Goal: Transaction & Acquisition: Download file/media

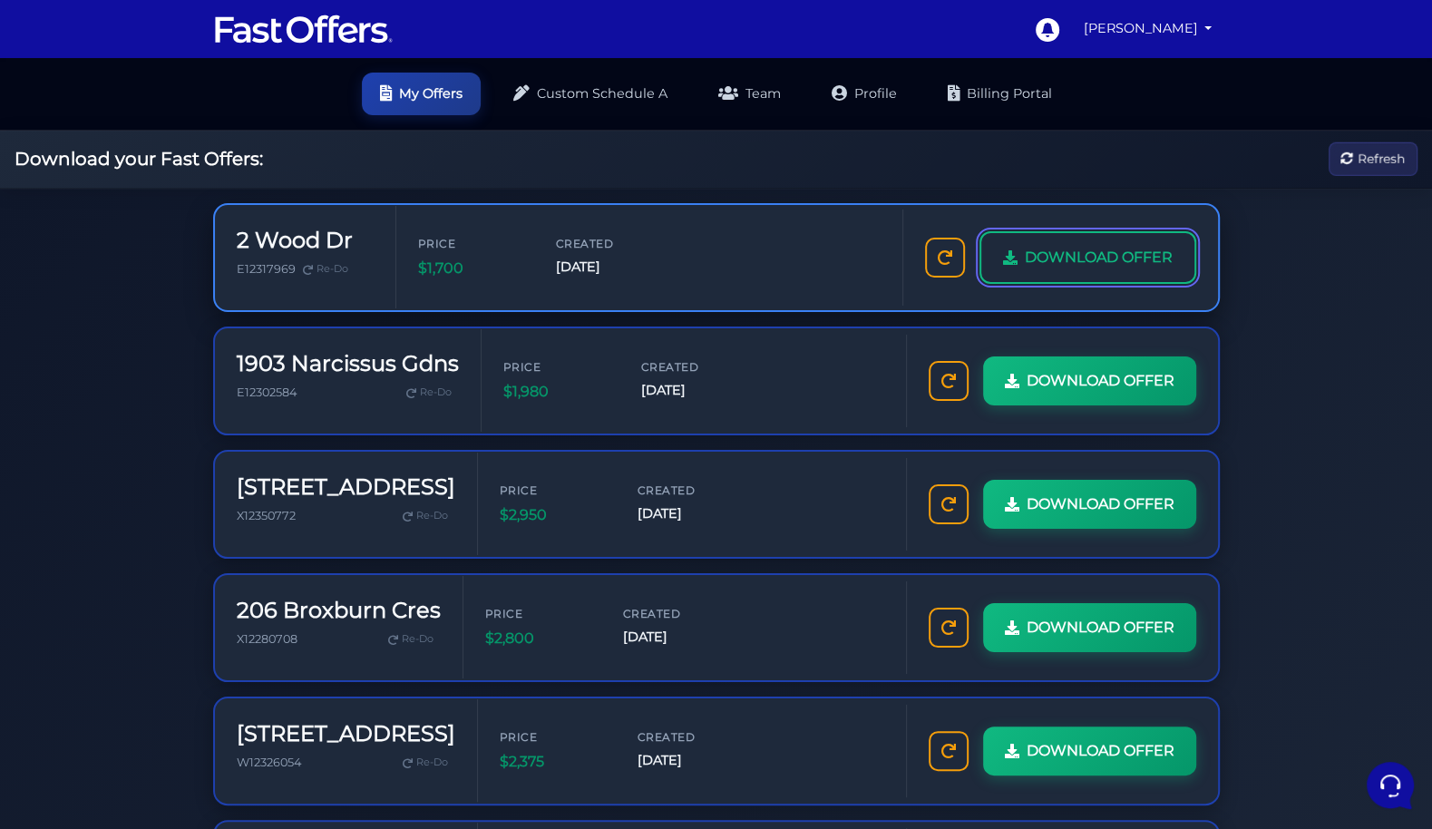
click at [1088, 269] on link "DOWNLOAD OFFER" at bounding box center [1088, 257] width 217 height 53
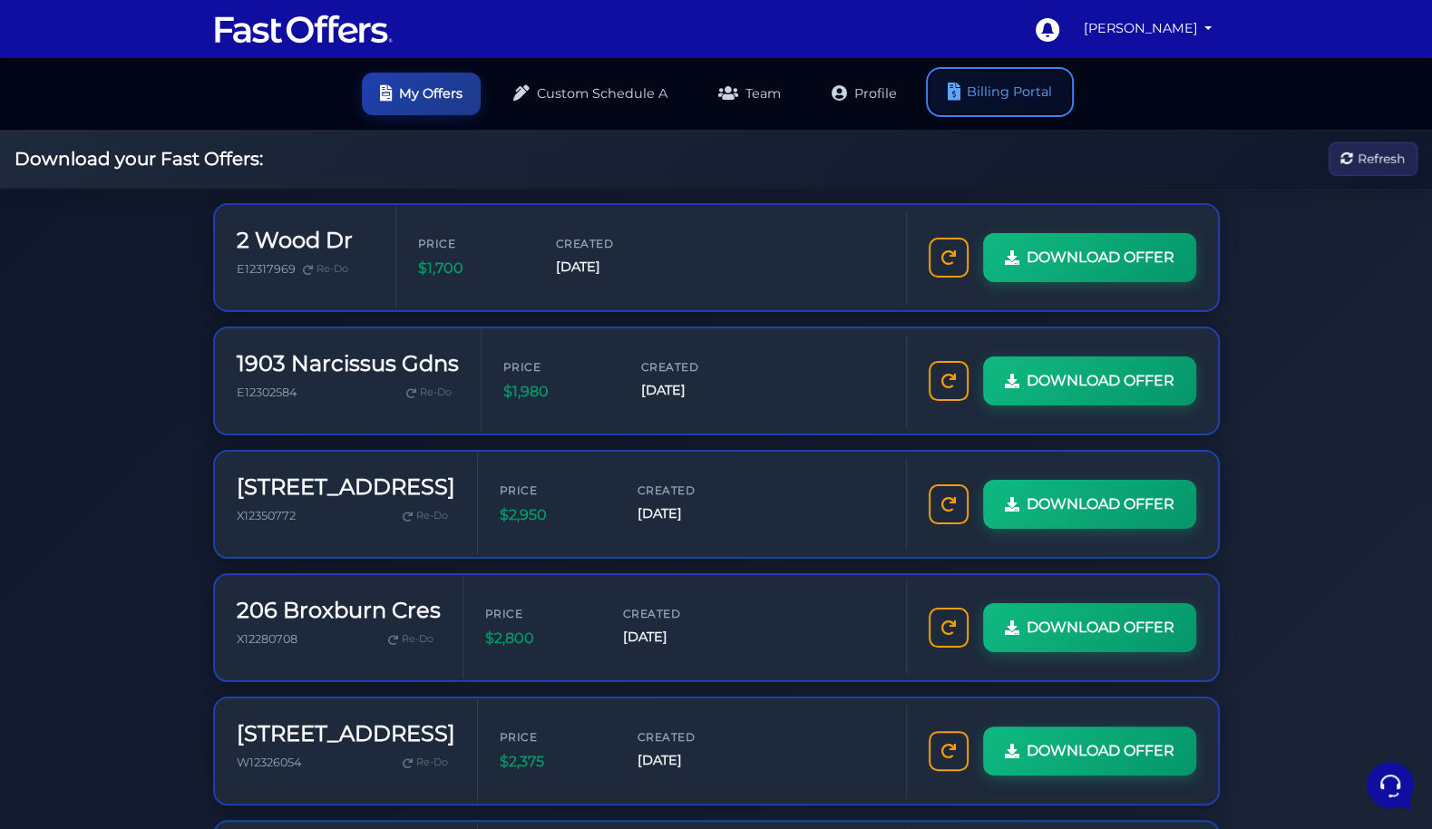
click at [1007, 80] on link "Billing Portal" at bounding box center [1000, 92] width 141 height 43
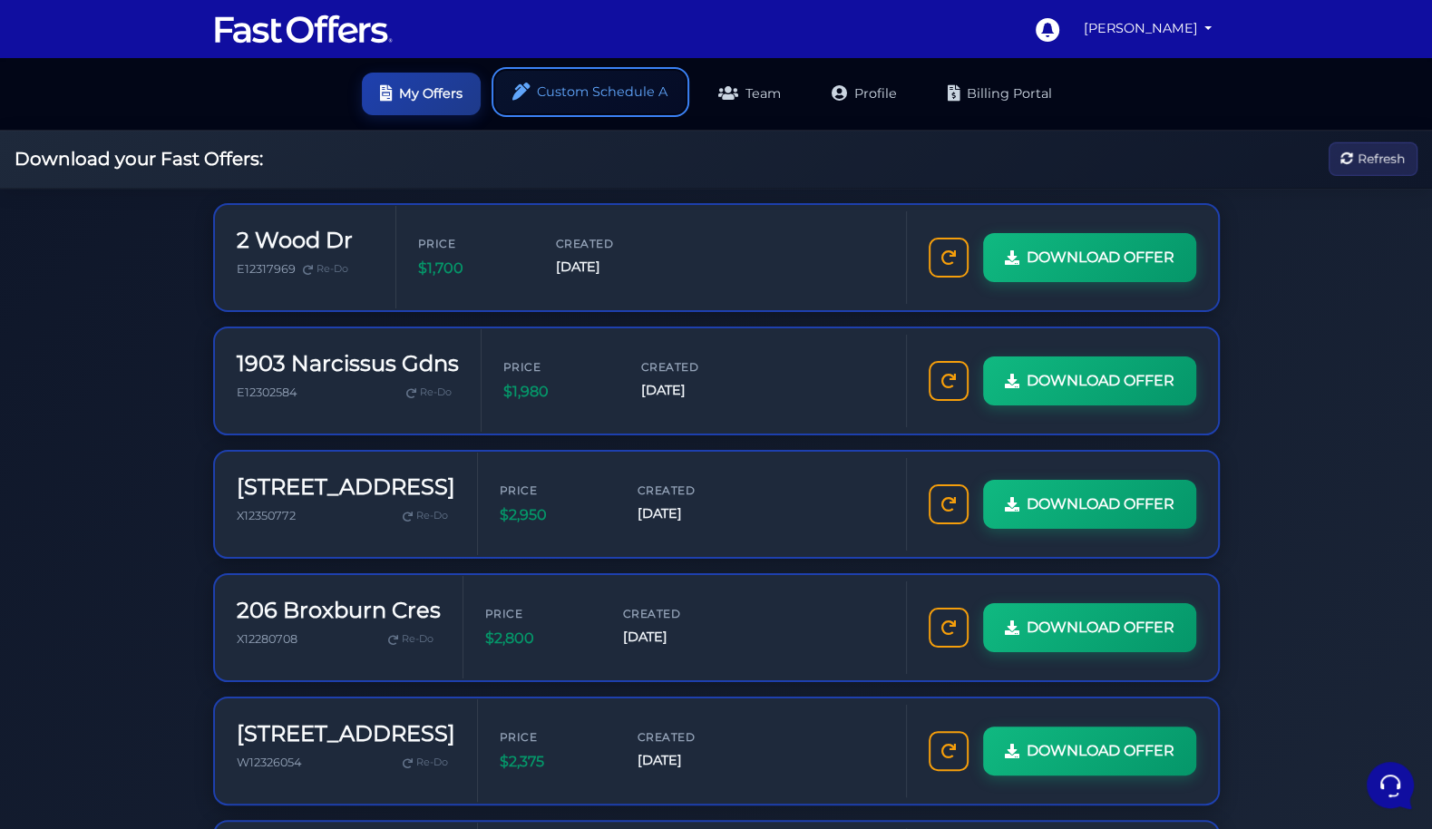
click at [544, 88] on link "Custom Schedule A" at bounding box center [590, 92] width 190 height 43
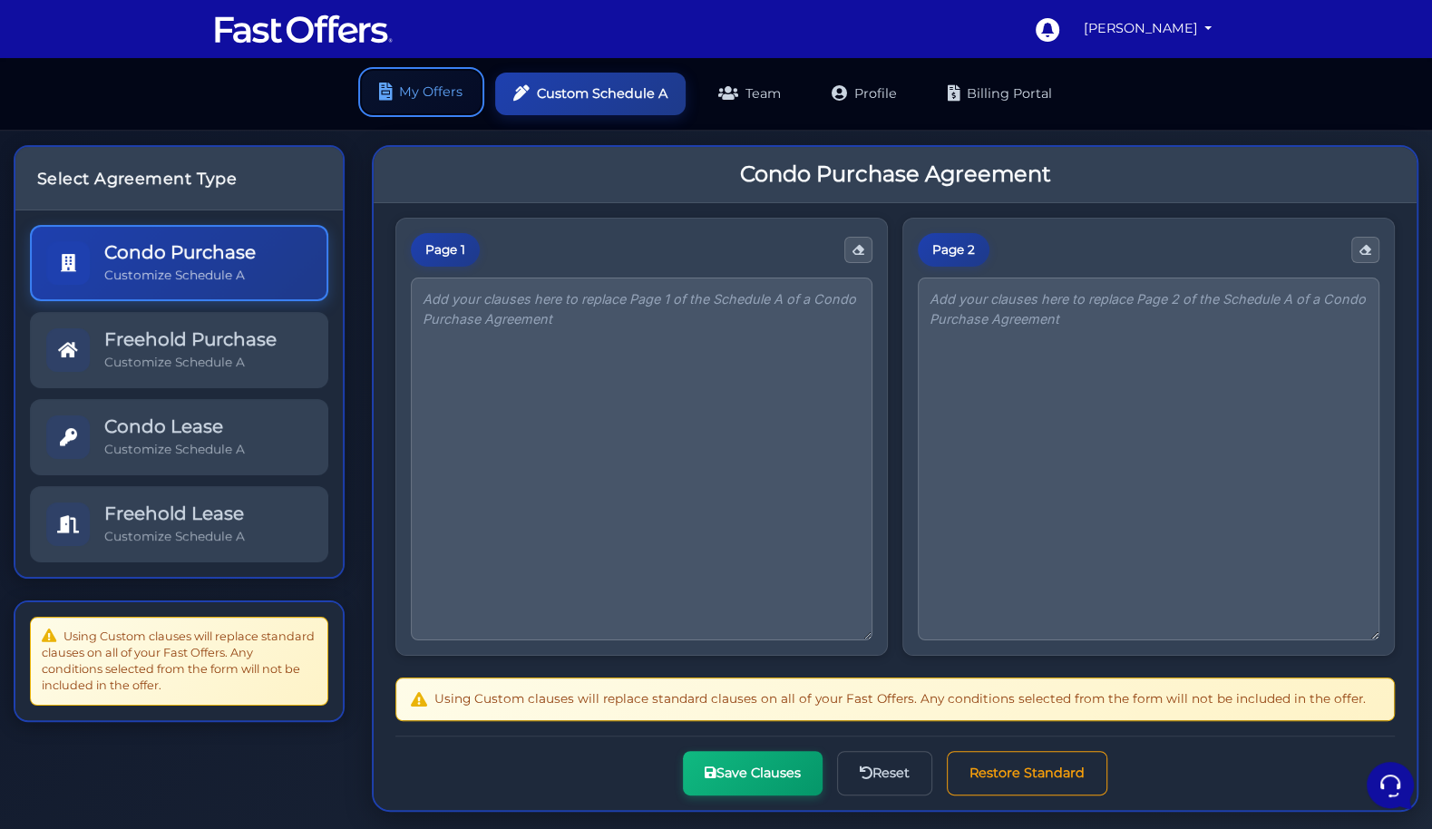
click at [417, 85] on link "My Offers" at bounding box center [421, 92] width 119 height 43
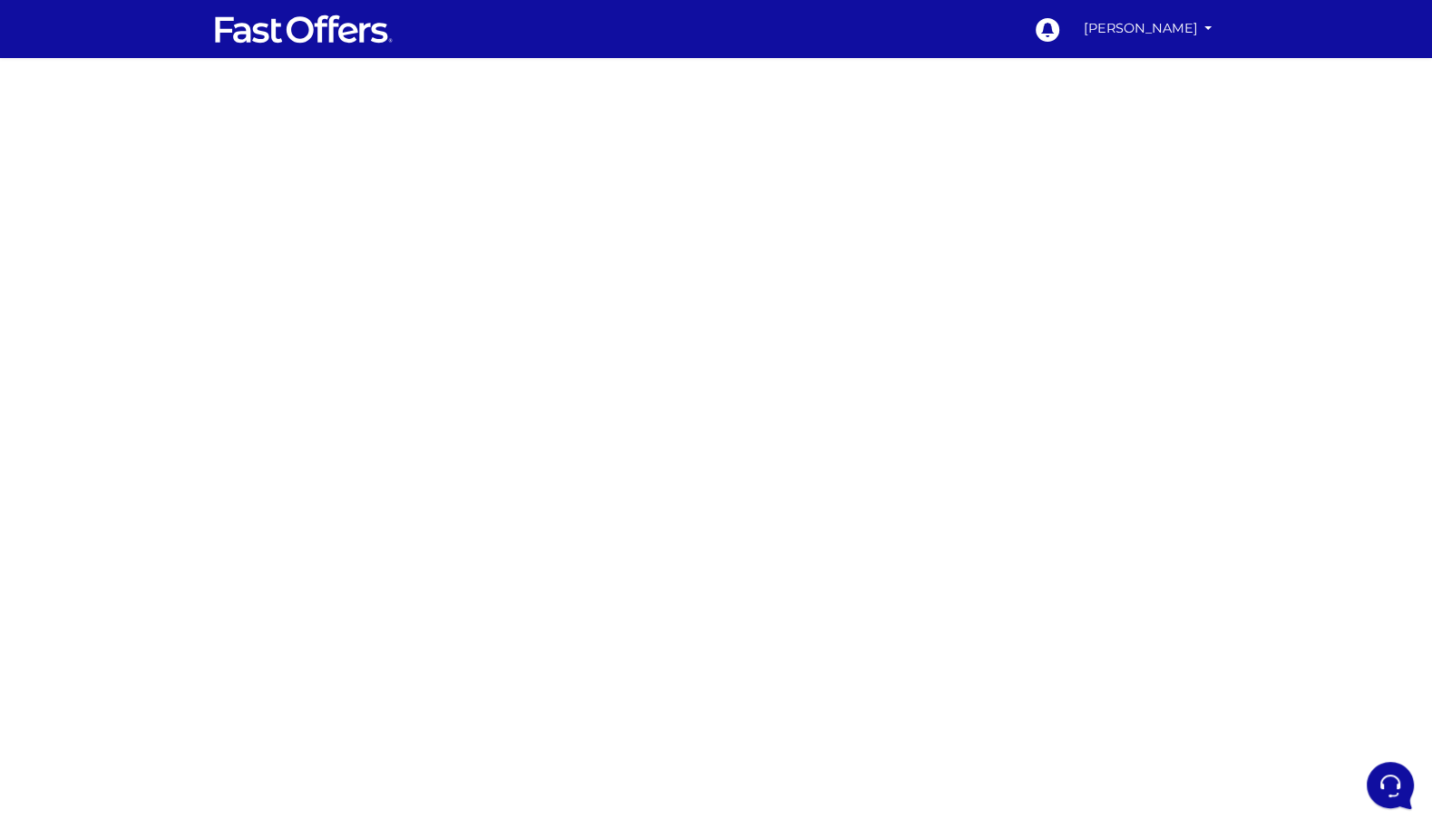
click at [486, 249] on div at bounding box center [716, 511] width 1432 height 907
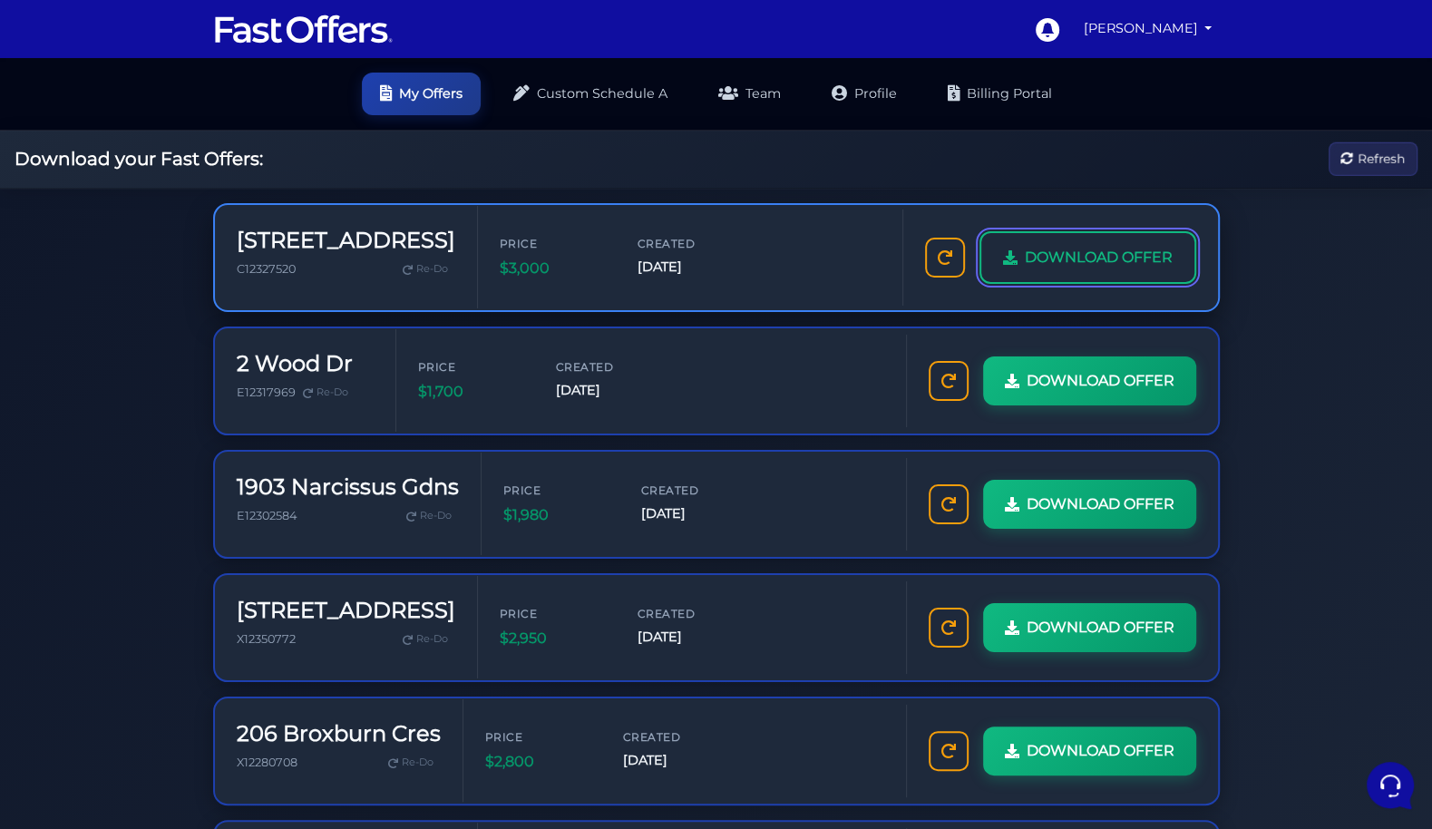
click at [1116, 246] on span "DOWNLOAD OFFER" at bounding box center [1099, 258] width 148 height 24
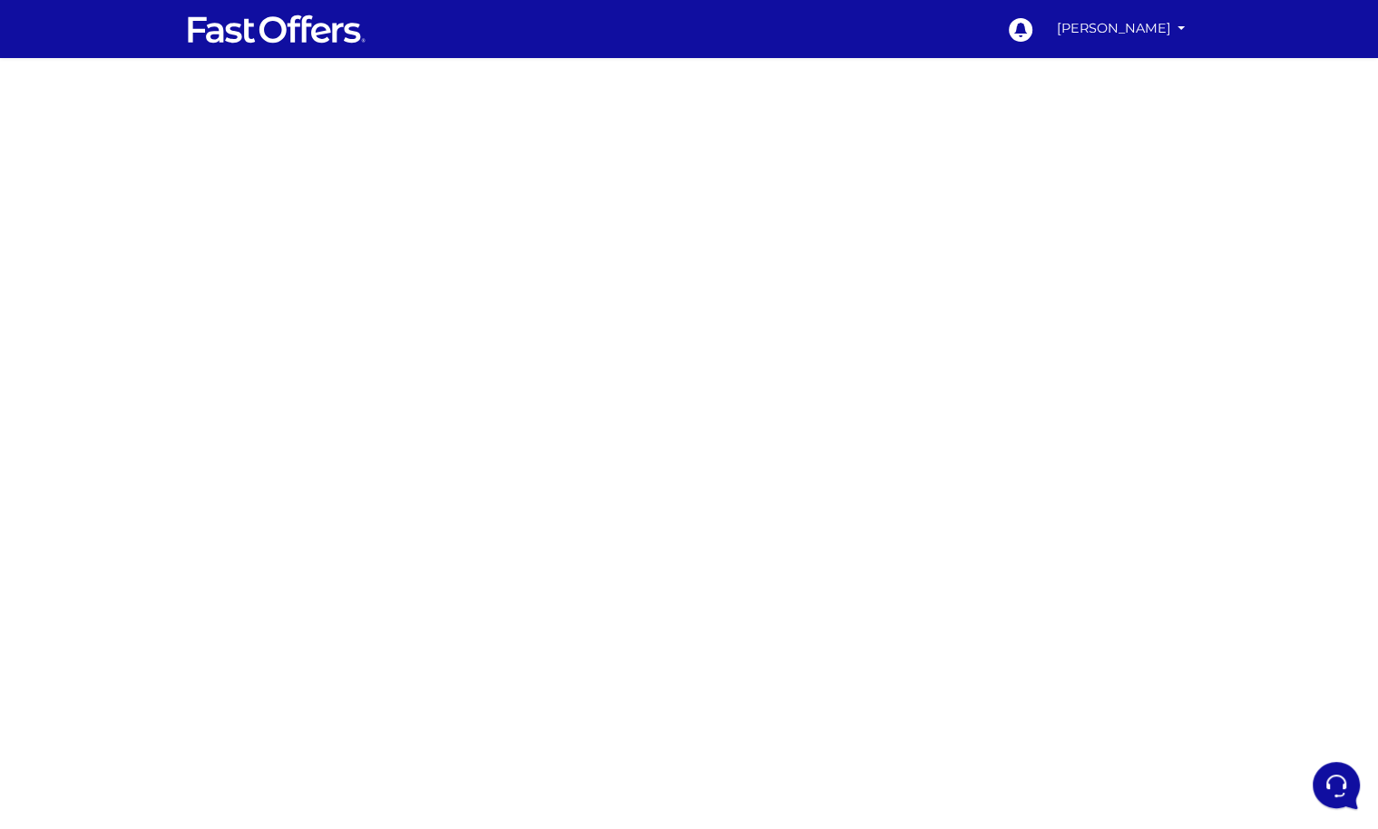
click at [472, 223] on div at bounding box center [689, 511] width 1378 height 907
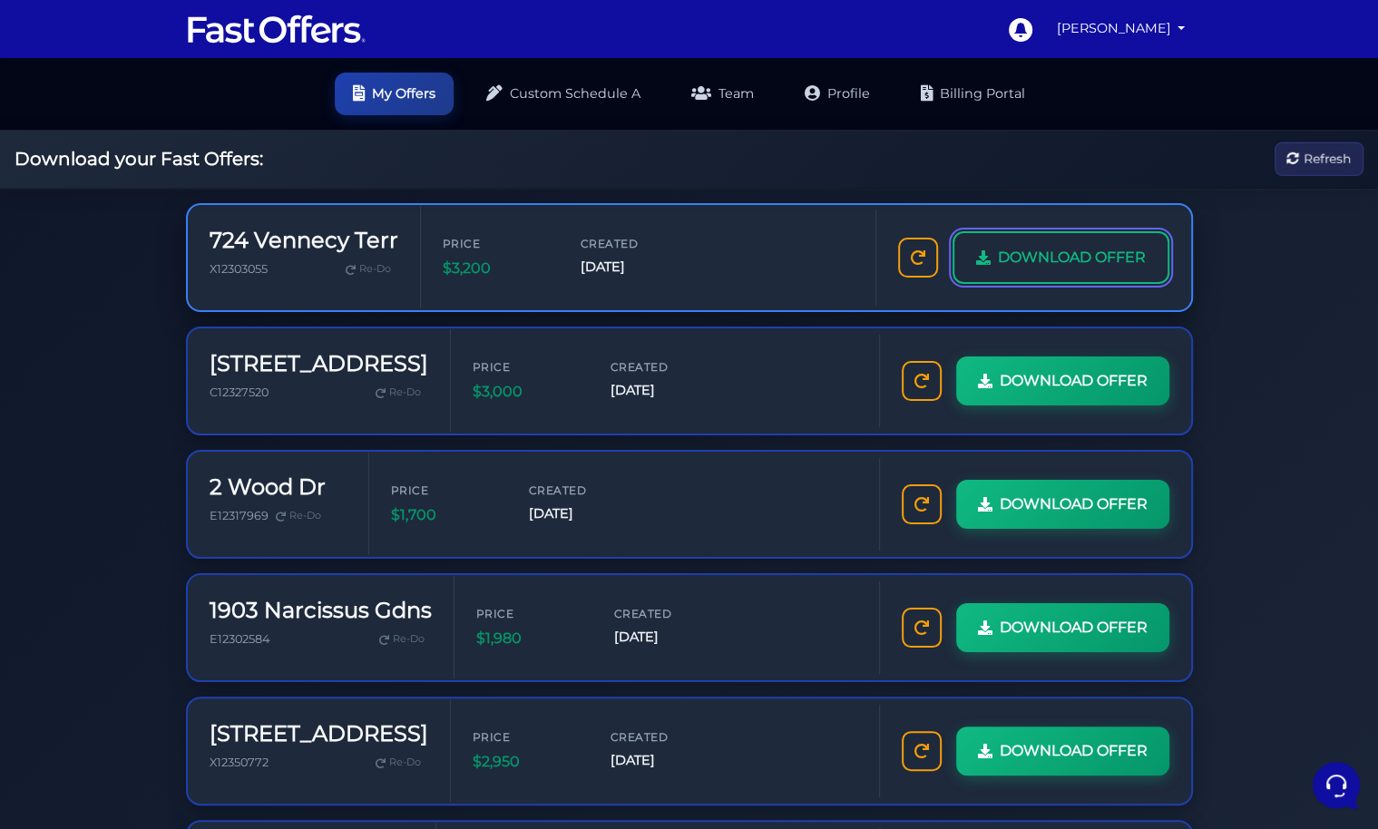
click at [998, 260] on span "DOWNLOAD OFFER" at bounding box center [1072, 258] width 148 height 24
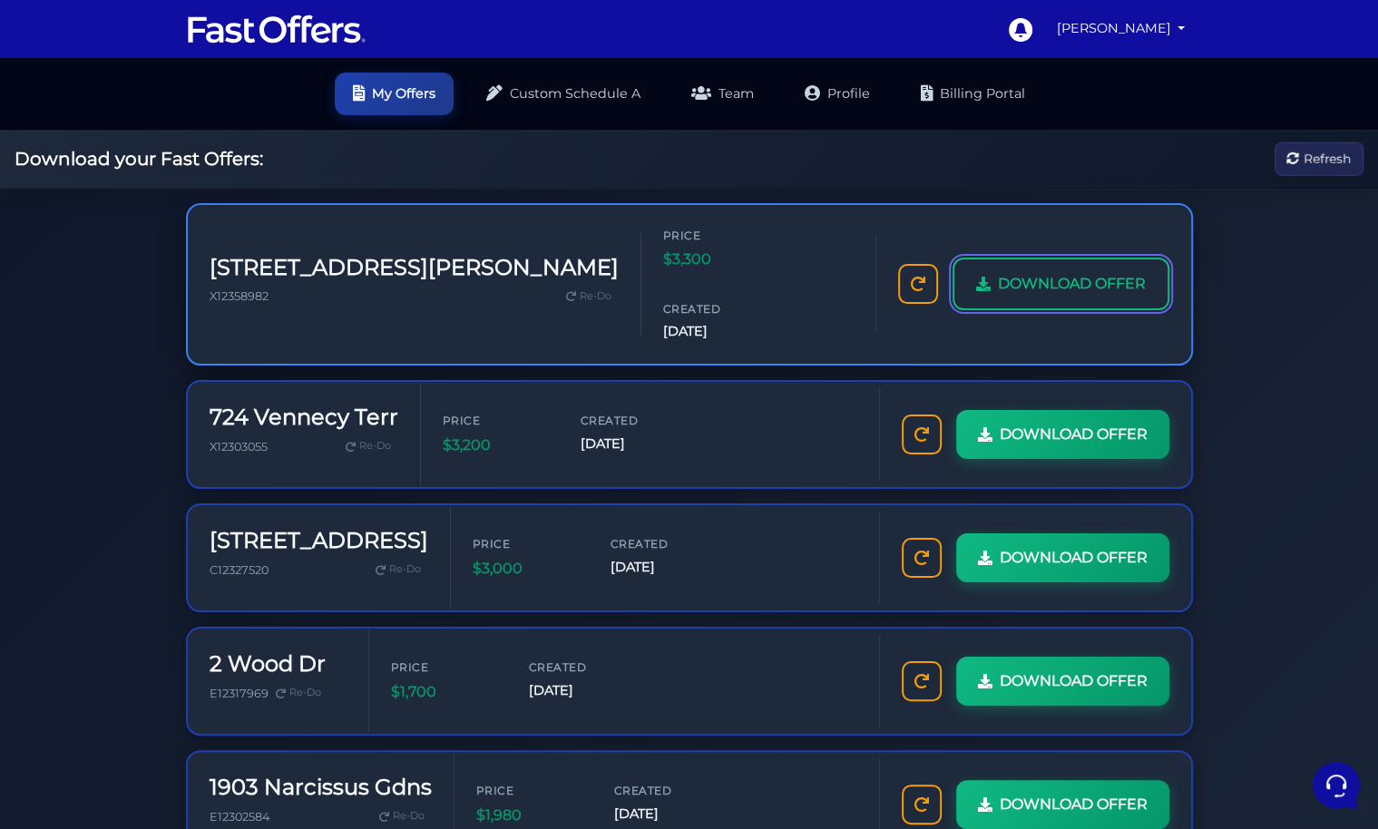
click at [1035, 272] on span "DOWNLOAD OFFER" at bounding box center [1072, 284] width 148 height 24
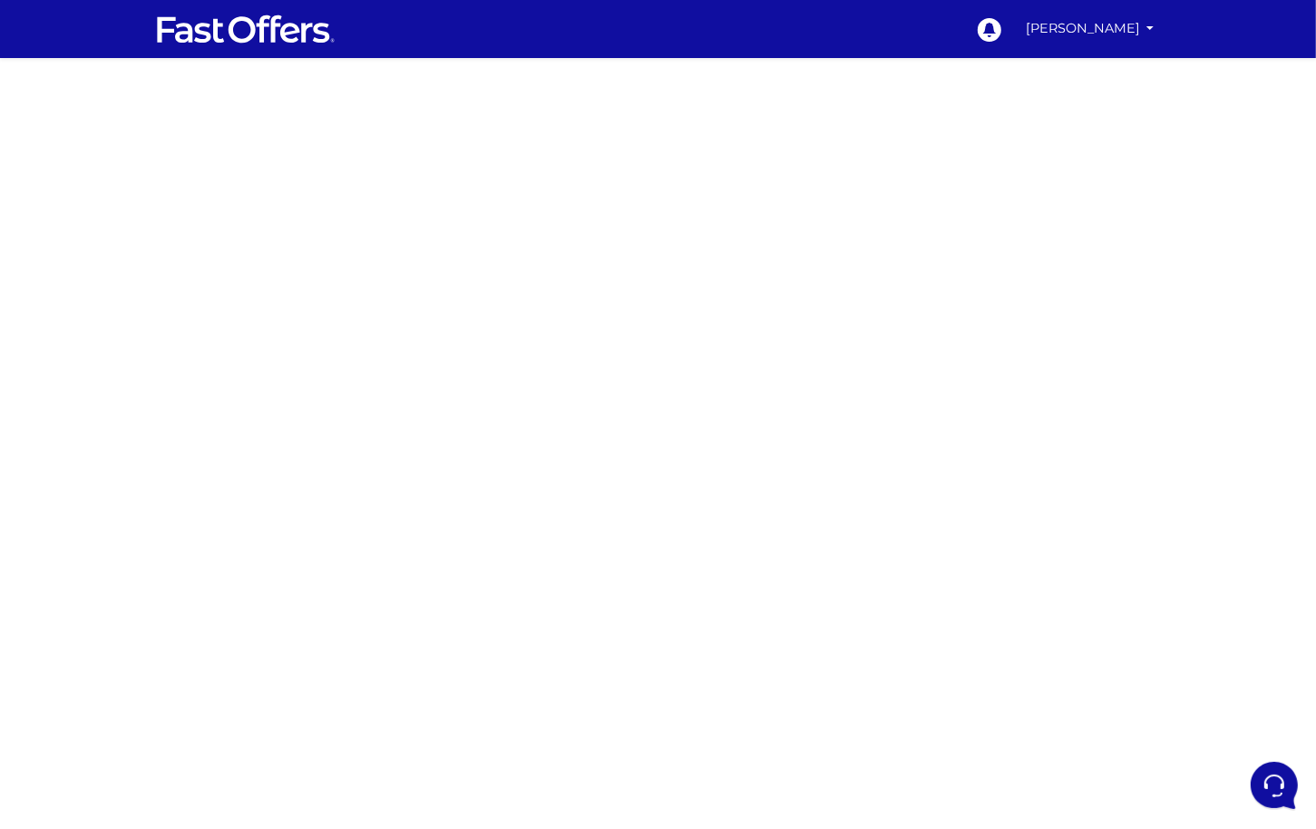
click at [397, 295] on div at bounding box center [658, 511] width 1316 height 907
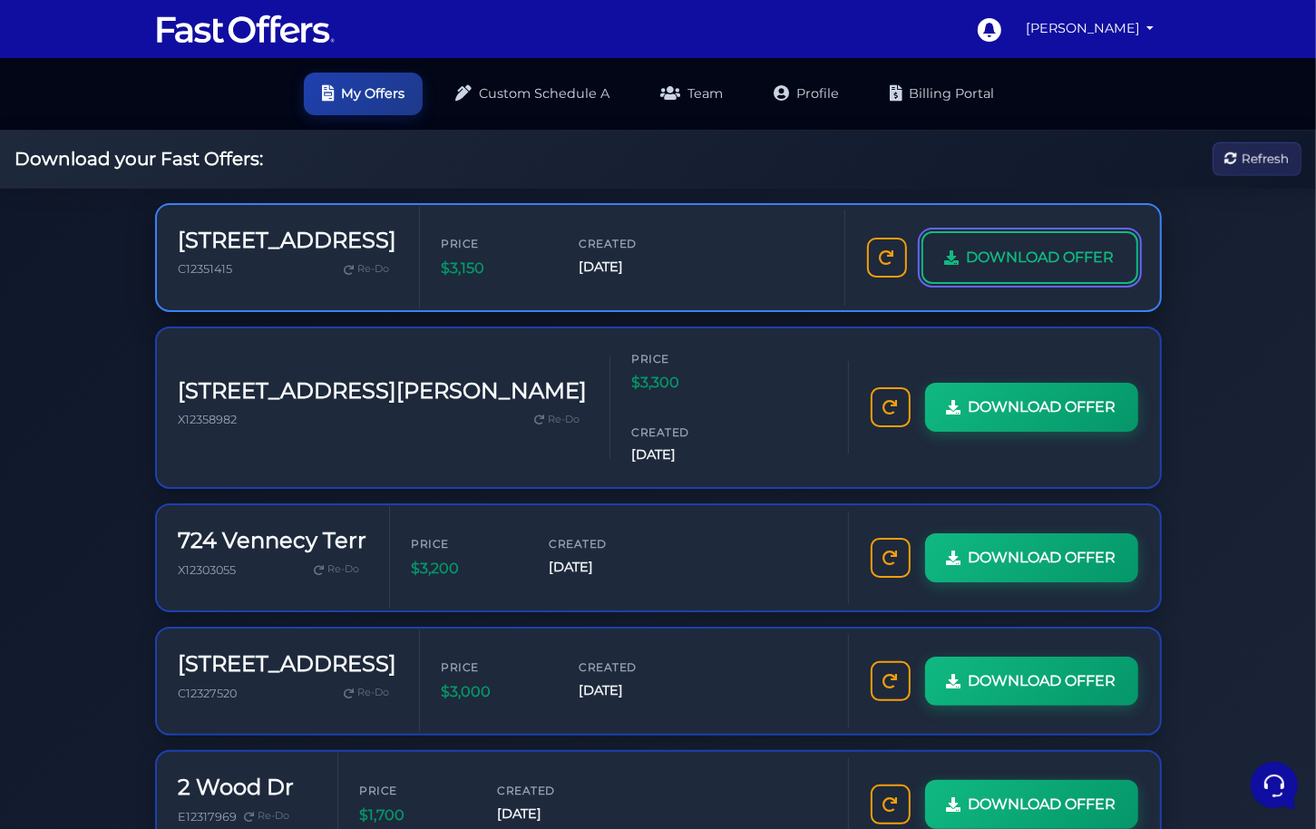
click at [1069, 263] on span "DOWNLOAD OFFER" at bounding box center [1041, 258] width 148 height 24
